Goal: Information Seeking & Learning: Compare options

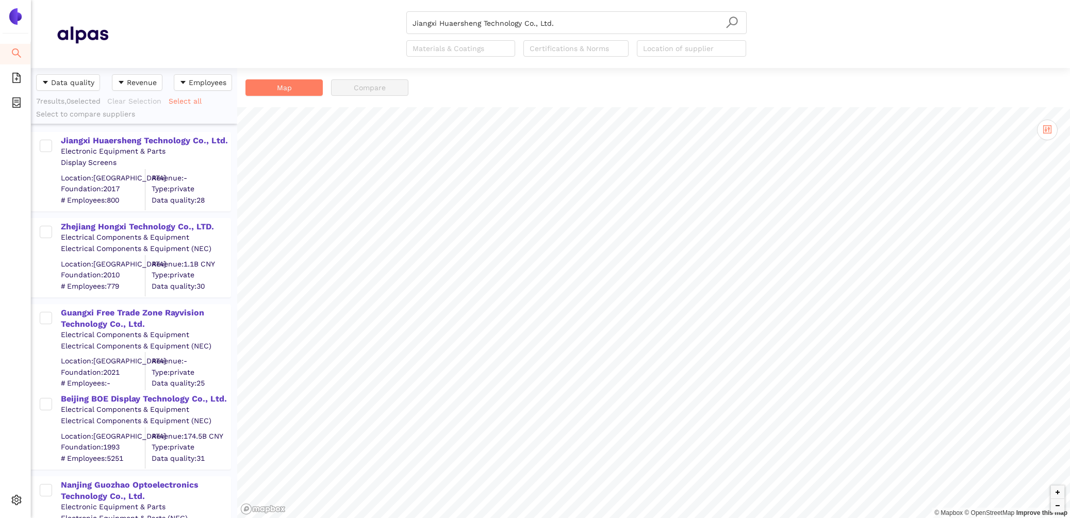
scroll to position [450, 206]
click at [167, 221] on div "Zhejiang Hongxi Technology Co., LTD." at bounding box center [145, 226] width 169 height 11
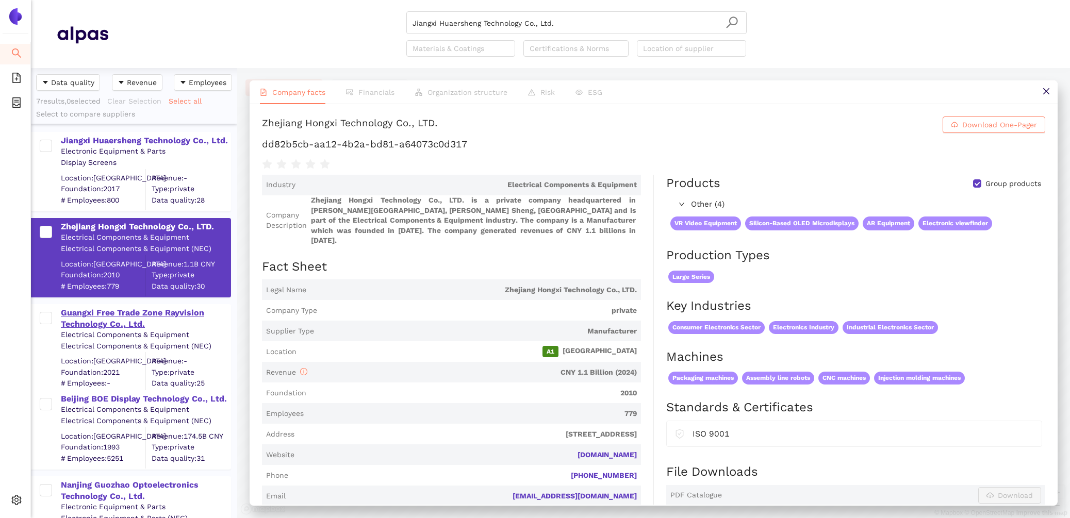
click at [136, 308] on div "Guangxi Free Trade Zone Rayvision Technology Co., Ltd." at bounding box center [145, 318] width 169 height 23
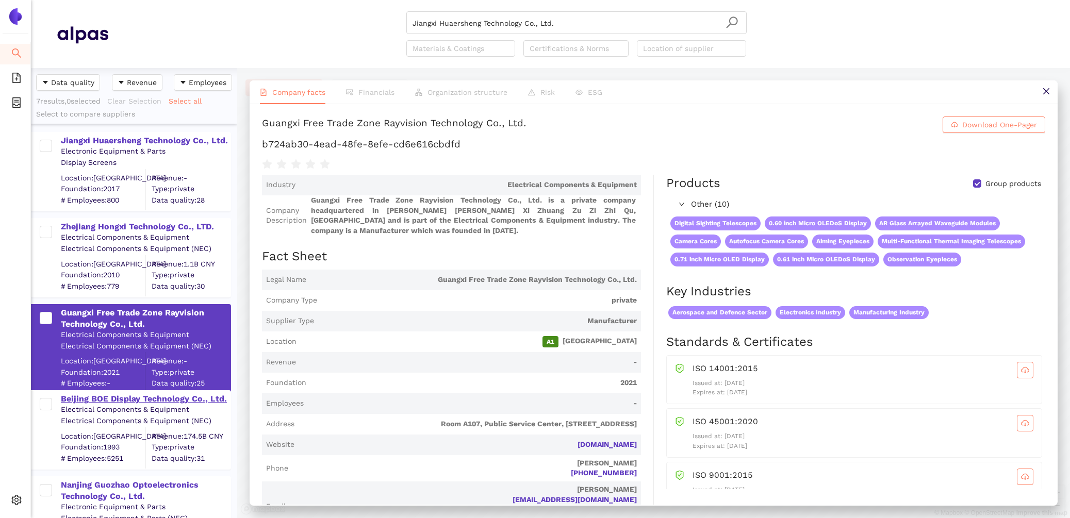
click at [162, 399] on div "Beijing BOE Display Technology Co., Ltd." at bounding box center [145, 399] width 169 height 11
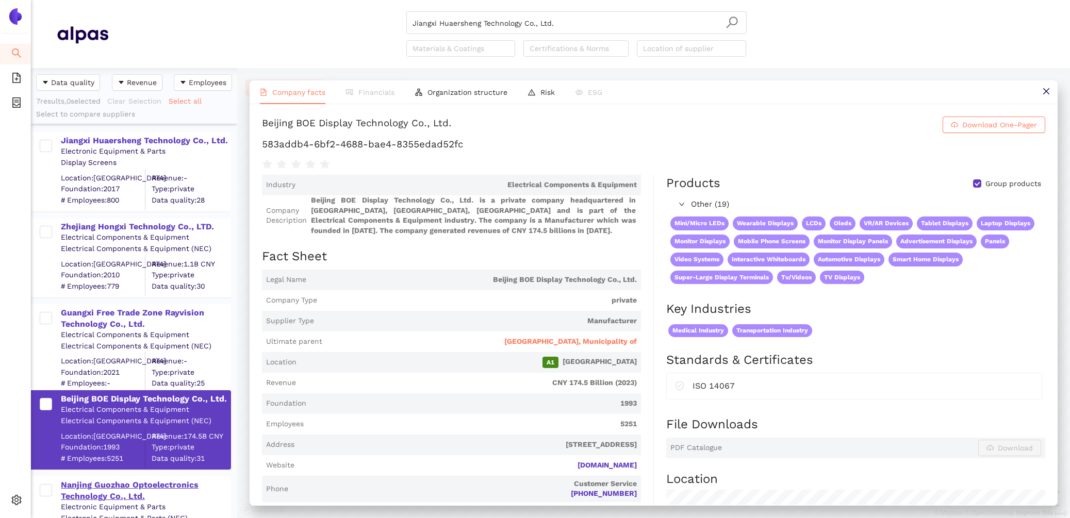
click at [108, 482] on div "Nanjing Guozhao Optoelectronics Technology Co., Ltd." at bounding box center [145, 491] width 169 height 23
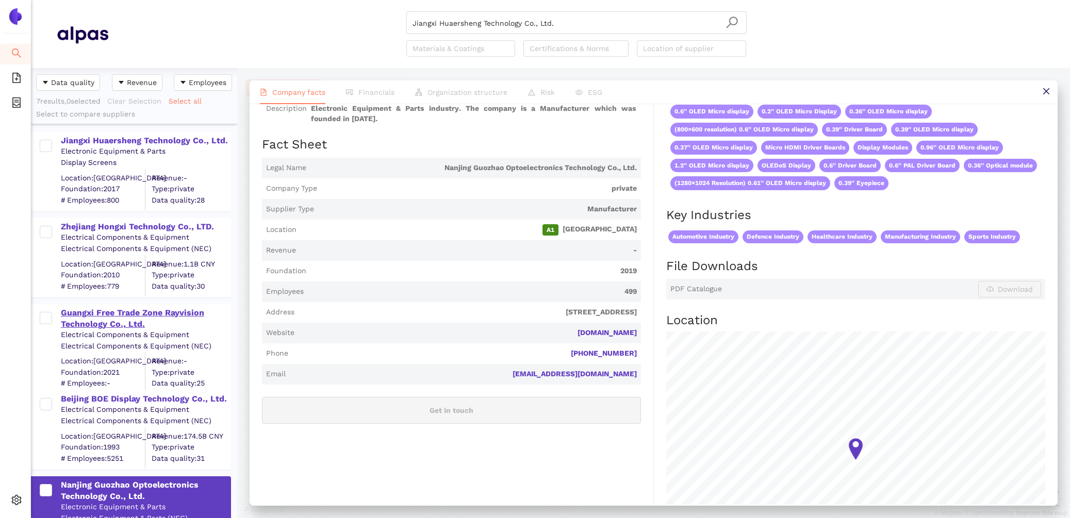
scroll to position [220, 0]
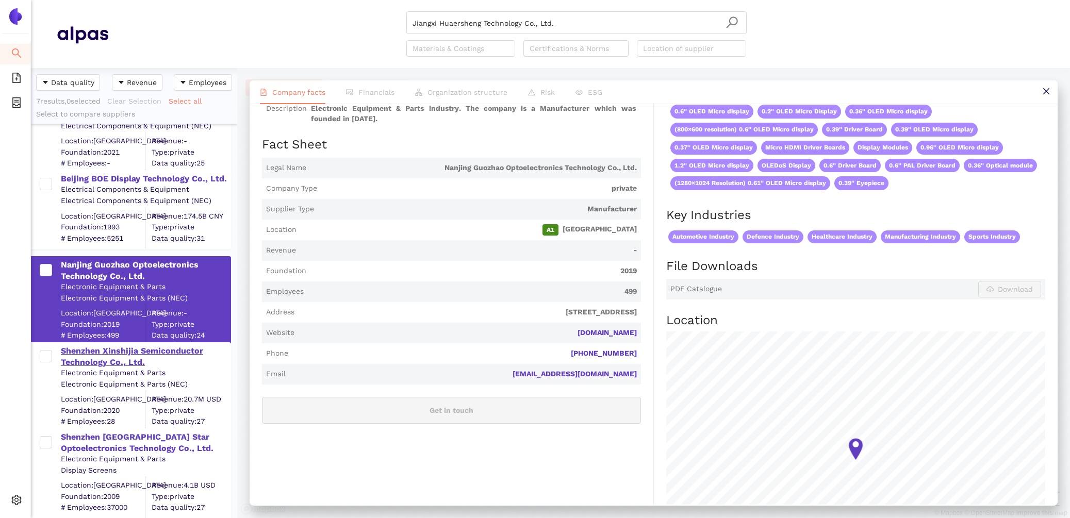
click at [152, 354] on div "Shenzhen Xinshijia Semiconductor Technology Co., Ltd." at bounding box center [145, 357] width 169 height 23
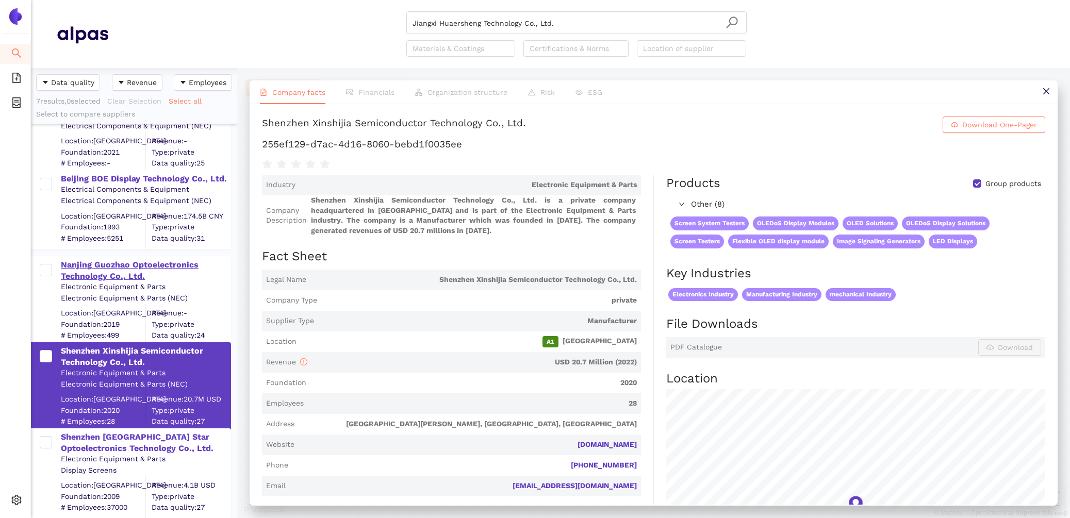
click at [142, 274] on div "Nanjing Guozhao Optoelectronics Technology Co., Ltd." at bounding box center [145, 270] width 169 height 23
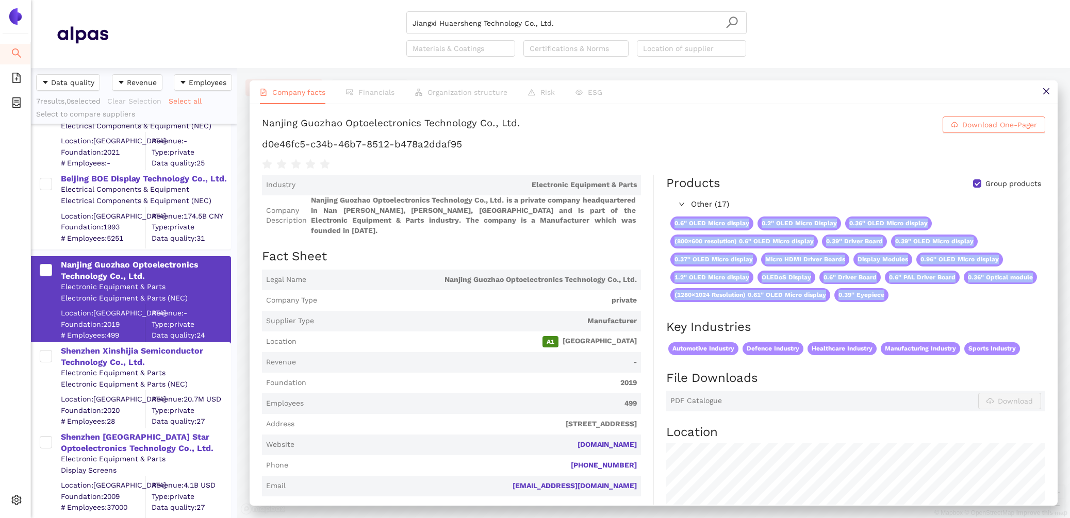
drag, startPoint x: 663, startPoint y: 220, endPoint x: 930, endPoint y: 309, distance: 281.5
click at [930, 309] on div "Products Group products Other (17) 0.6'' OLED Micro display 0.2'' OLED Micro Di…" at bounding box center [850, 444] width 392 height 539
click at [753, 224] on div "0.6'' OLED Micro display 0.2'' OLED Micro Display 0.36'' OLED Micro display (80…" at bounding box center [855, 260] width 378 height 94
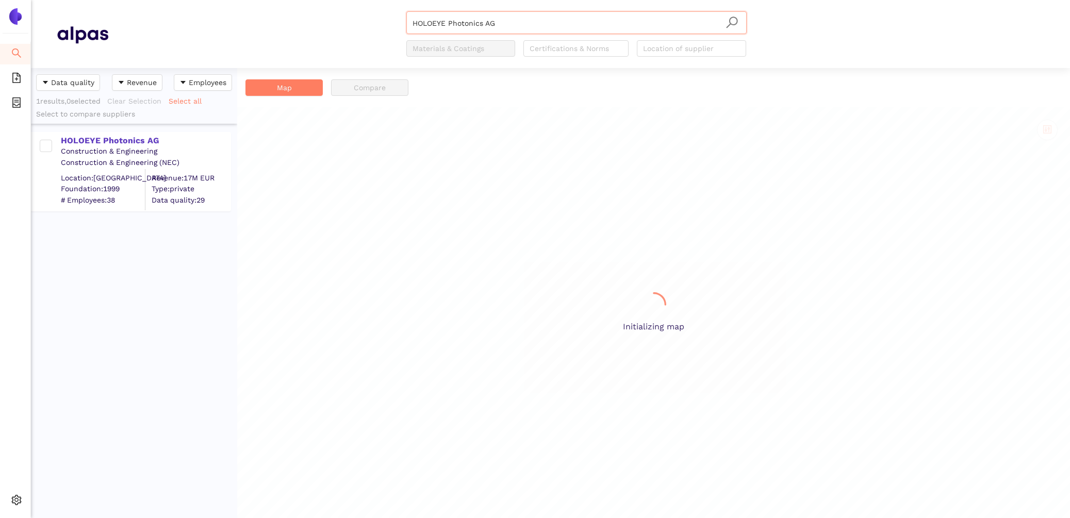
scroll to position [450, 206]
click at [126, 144] on div "HOLOEYE Photonics AG" at bounding box center [145, 140] width 169 height 11
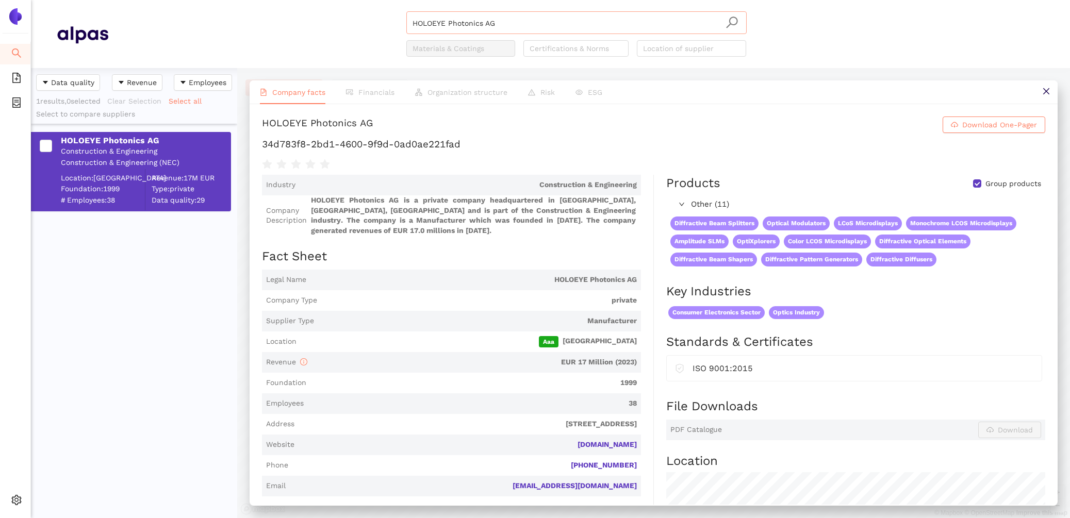
click at [551, 26] on input "HOLOEYE Photonics AG" at bounding box center [577, 23] width 328 height 23
drag, startPoint x: 504, startPoint y: 38, endPoint x: 158, endPoint y: 20, distance: 346.6
click at [158, 20] on div "HOLOEYE Photonics AG Materials & Coatings Certifications & Norms Location of su…" at bounding box center [576, 33] width 936 height 45
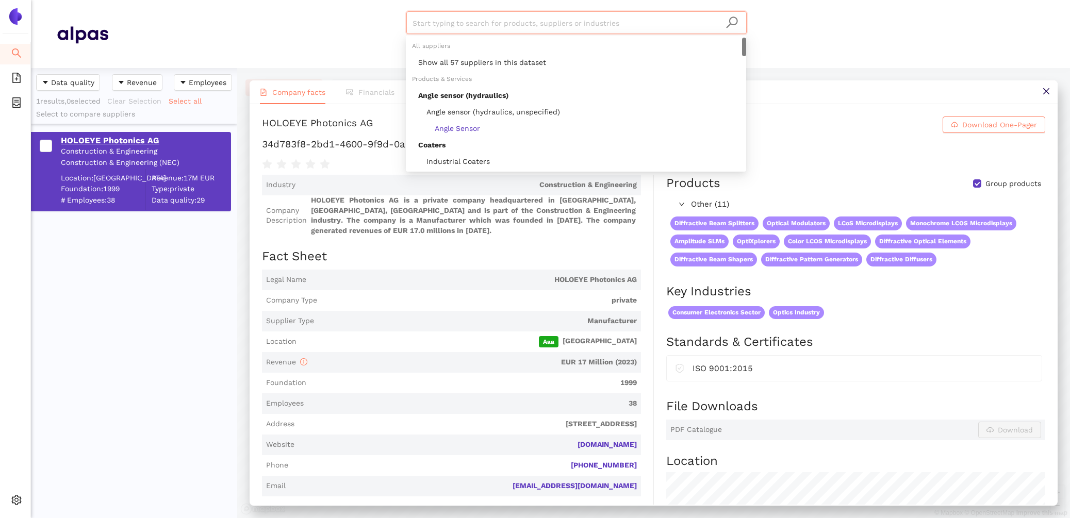
click at [84, 146] on div "HOLOEYE Photonics AG Construction & Engineering Construction & Engineering (NEC…" at bounding box center [136, 171] width 188 height 77
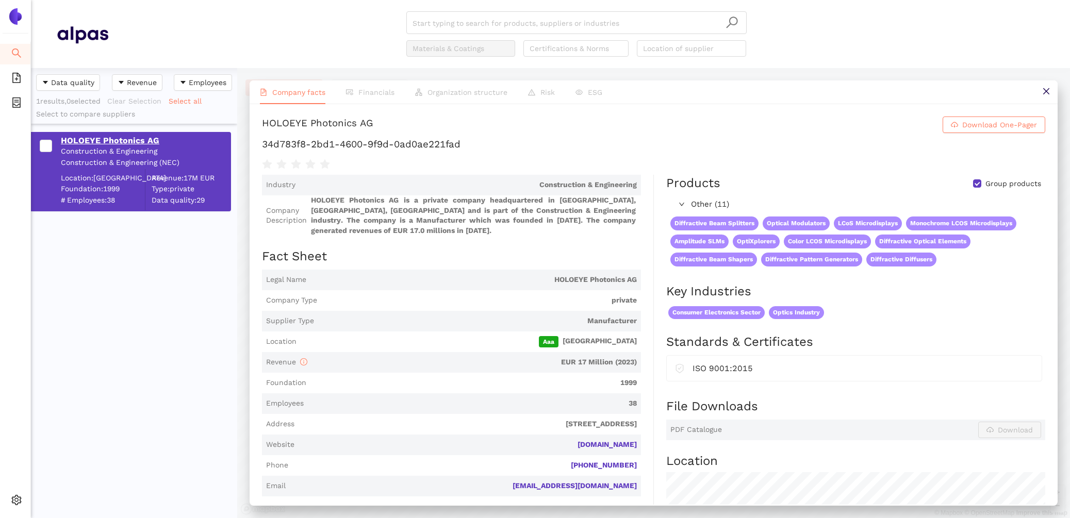
click at [84, 146] on div "HOLOEYE Photonics AG" at bounding box center [145, 140] width 169 height 11
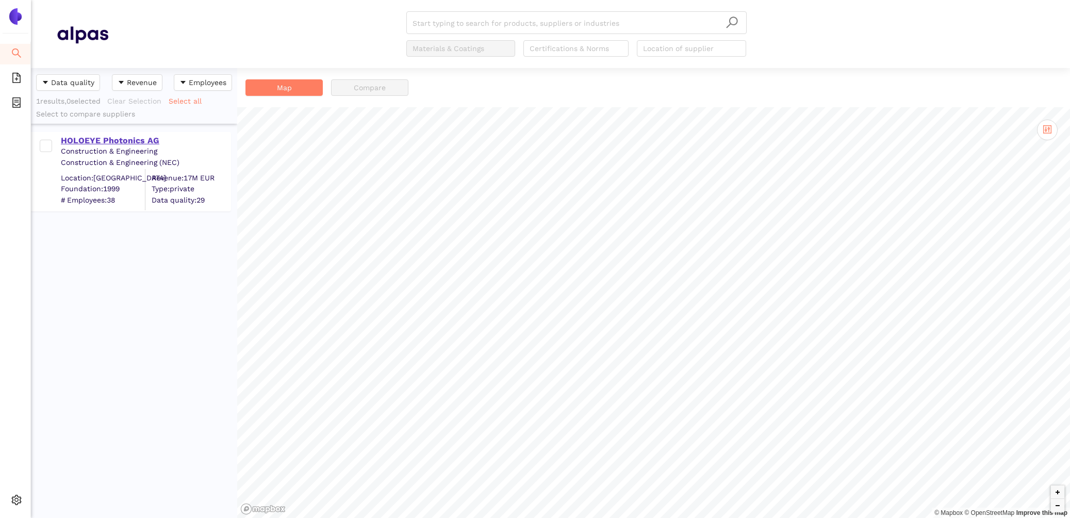
click at [81, 143] on div "HOLOEYE Photonics AG" at bounding box center [145, 140] width 169 height 11
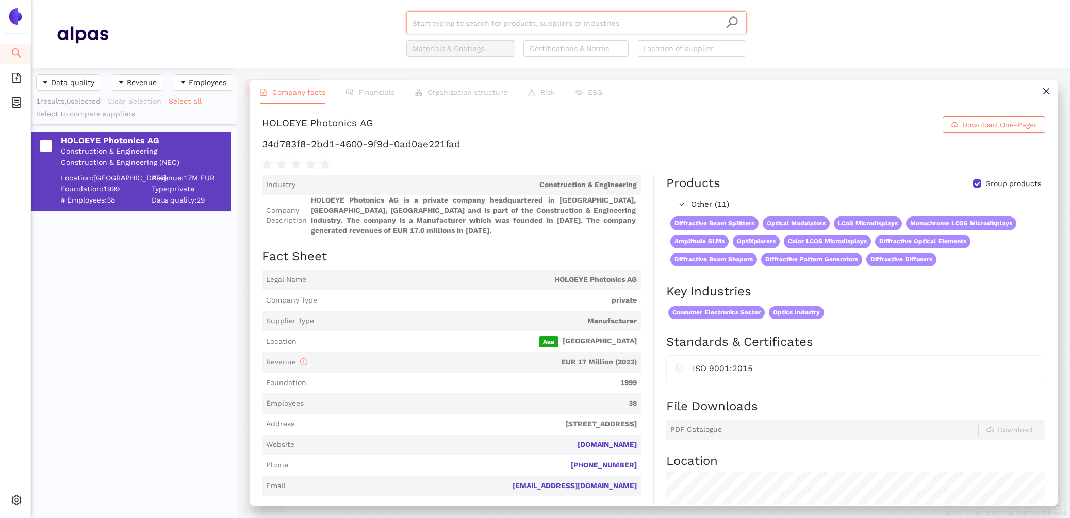
click at [452, 13] on input "search" at bounding box center [577, 23] width 328 height 23
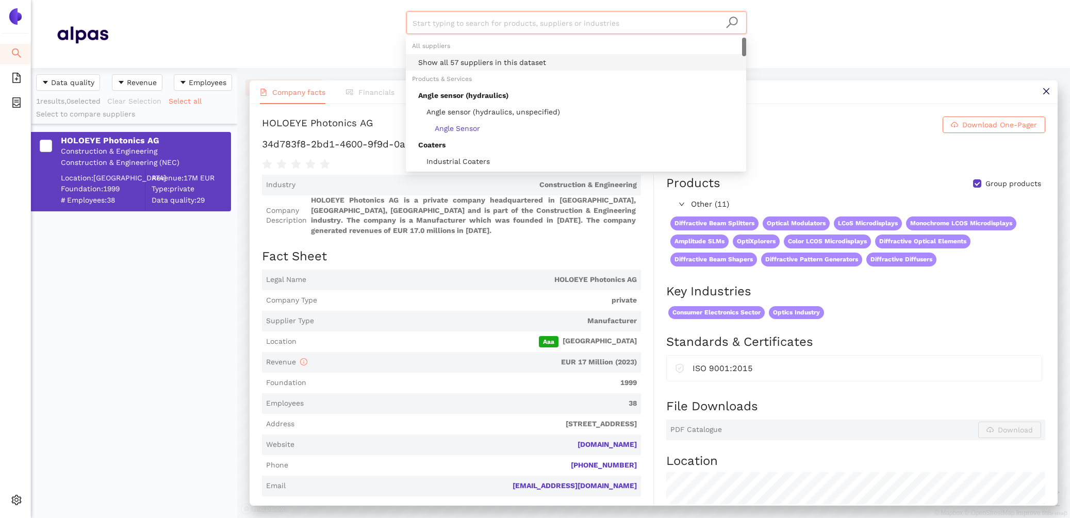
click at [455, 73] on div "Products & Services" at bounding box center [576, 79] width 340 height 17
click at [454, 67] on div "Show all 57 suppliers in this dataset" at bounding box center [579, 62] width 322 height 11
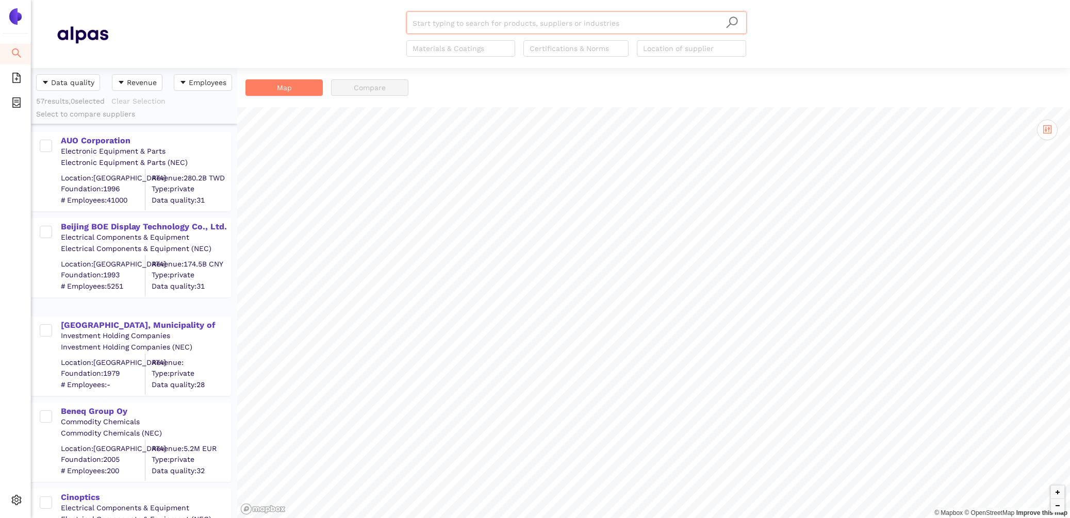
drag, startPoint x: 100, startPoint y: 142, endPoint x: 198, endPoint y: 156, distance: 99.1
click at [100, 142] on div "AUO Corporation" at bounding box center [145, 140] width 169 height 11
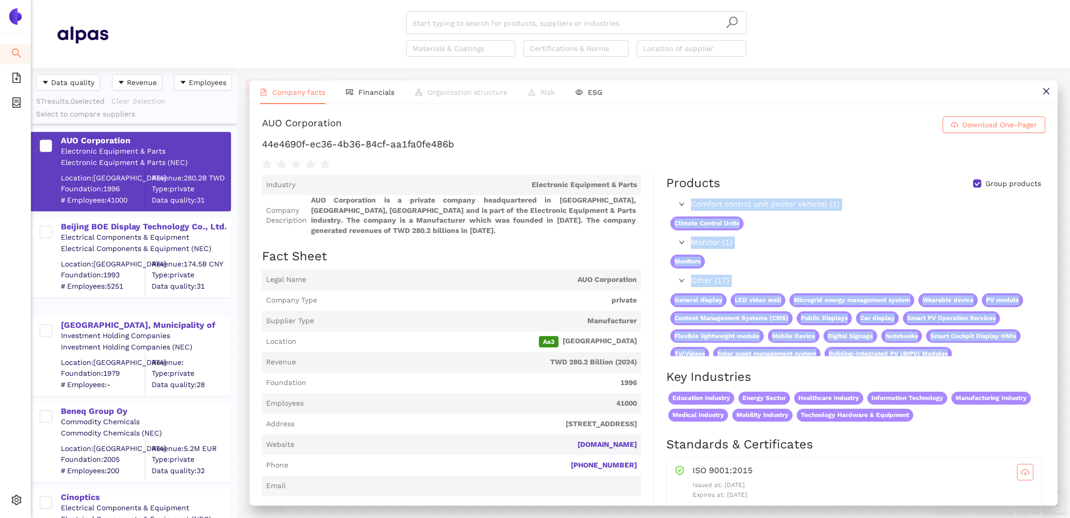
scroll to position [9, 0]
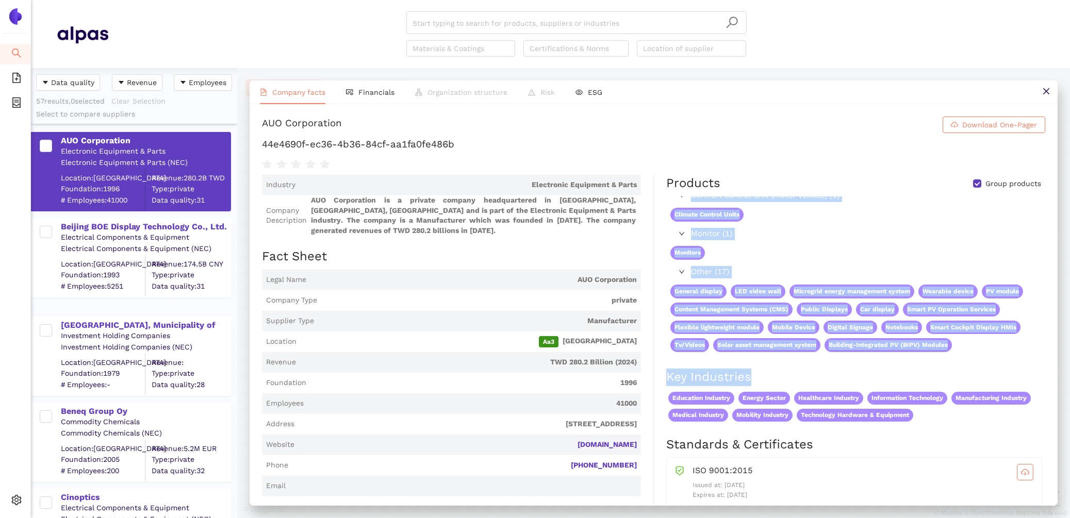
drag, startPoint x: 669, startPoint y: 202, endPoint x: 861, endPoint y: 363, distance: 251.2
click at [861, 363] on div "Products Group products Comfort control unit (motor vehicle) (1) Climate Contro…" at bounding box center [855, 272] width 379 height 194
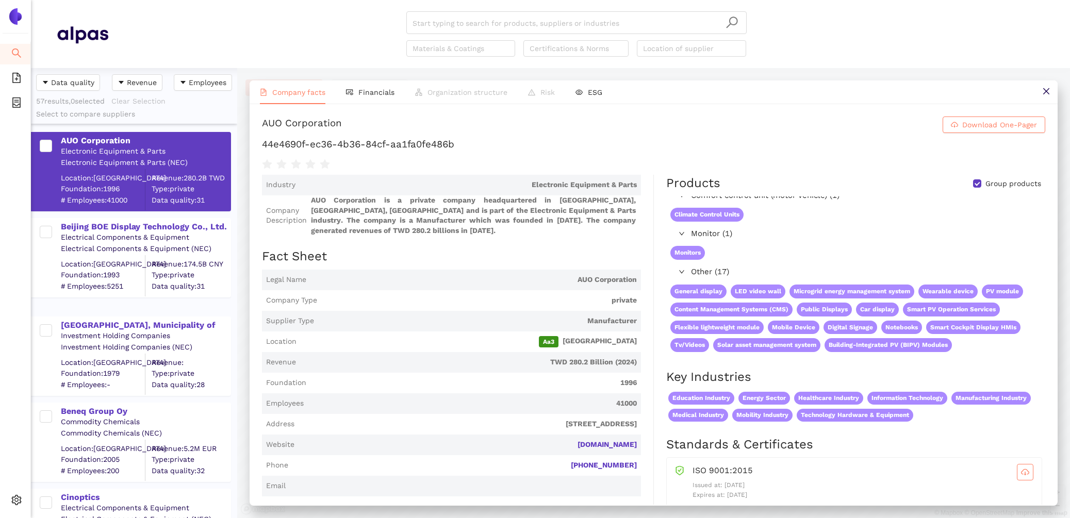
click at [885, 246] on div "Monitors" at bounding box center [855, 253] width 378 height 22
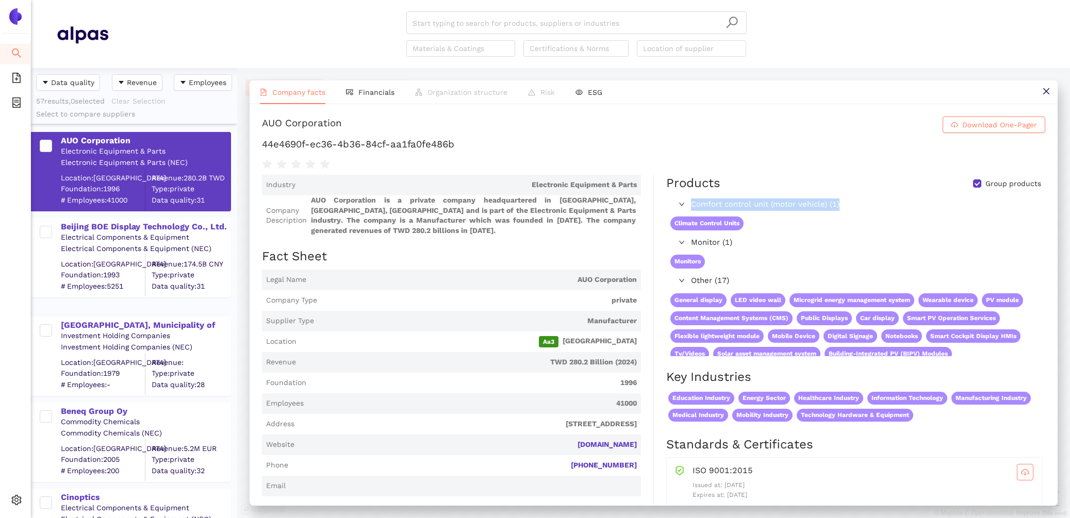
drag, startPoint x: 692, startPoint y: 204, endPoint x: 847, endPoint y: 209, distance: 154.8
click at [847, 209] on span "Comfort control unit (motor vehicle) (1)" at bounding box center [865, 205] width 349 height 12
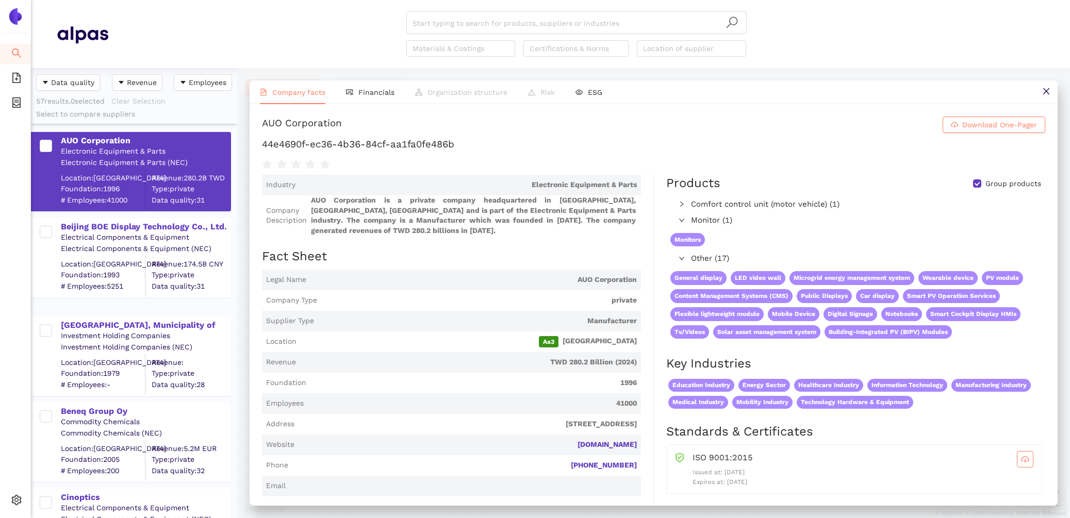
click at [703, 221] on span "Monitor (1)" at bounding box center [865, 221] width 349 height 12
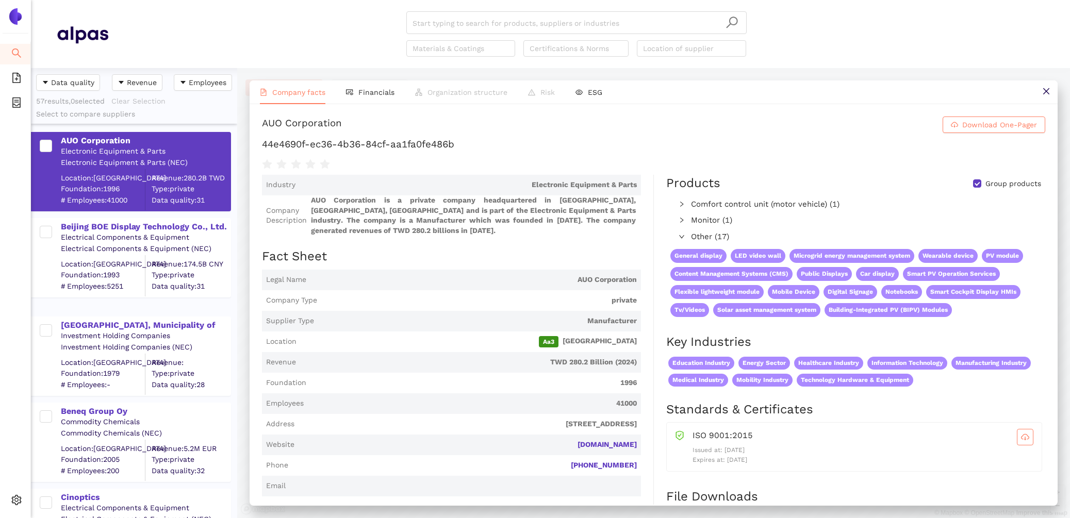
click at [699, 220] on span "Monitor (1)" at bounding box center [865, 221] width 349 height 12
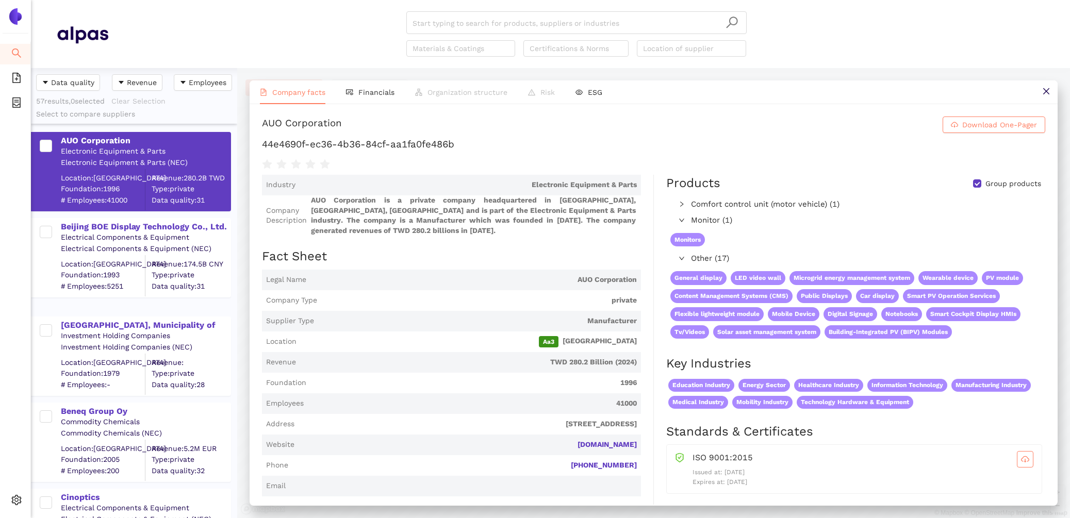
click at [716, 256] on span "Other (17)" at bounding box center [865, 259] width 349 height 12
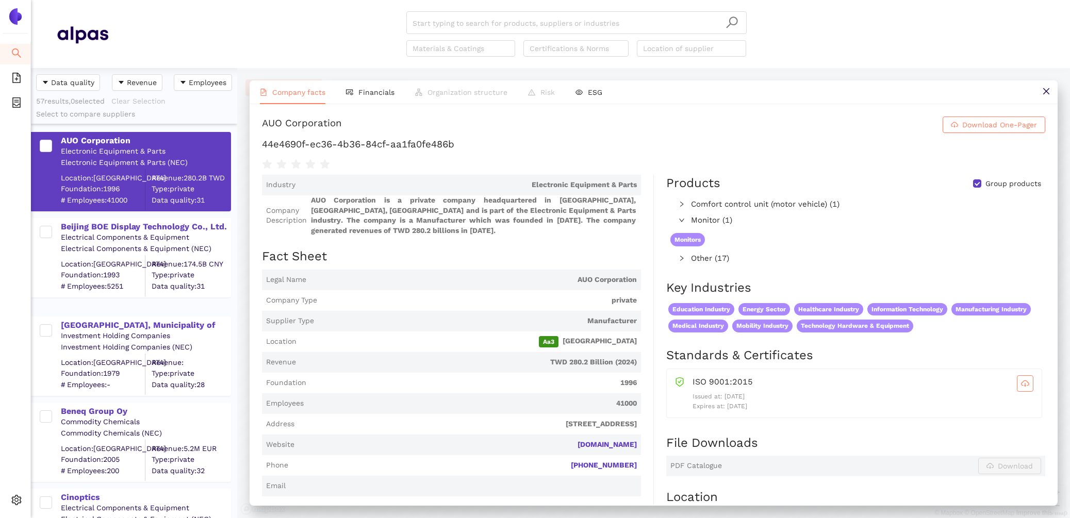
click at [723, 260] on span "Other (17)" at bounding box center [765, 259] width 149 height 12
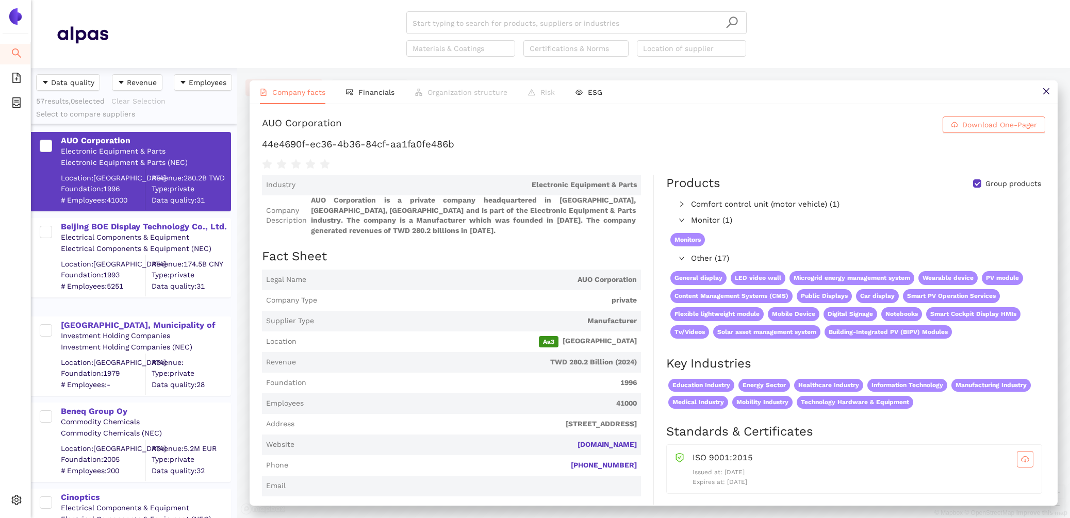
click at [723, 202] on span "Comfort control unit (motor vehicle) (1)" at bounding box center [865, 205] width 349 height 12
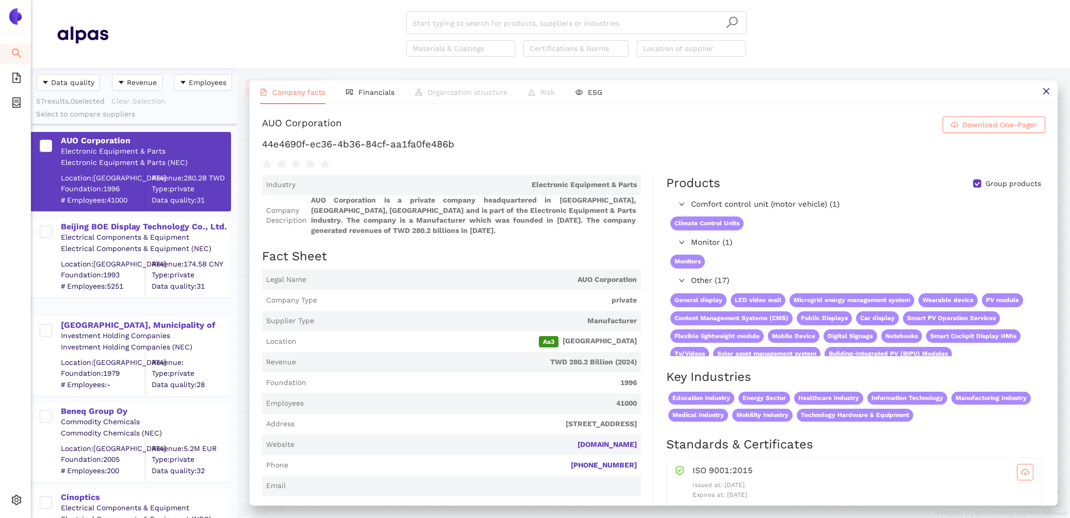
scroll to position [9, 0]
